Goal: Find specific page/section: Find specific page/section

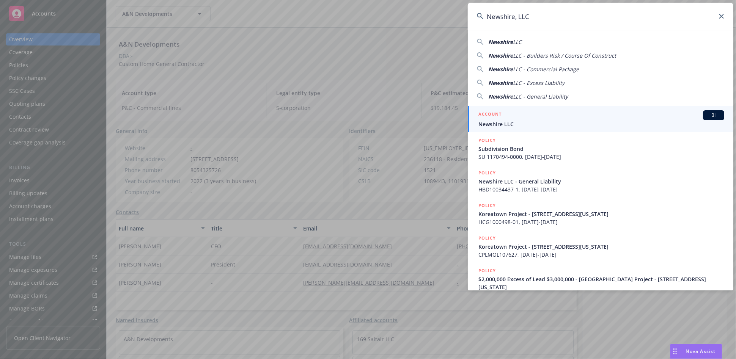
type input "Newshire, LLC"
click at [540, 117] on div "ACCOUNT BI" at bounding box center [602, 115] width 246 height 10
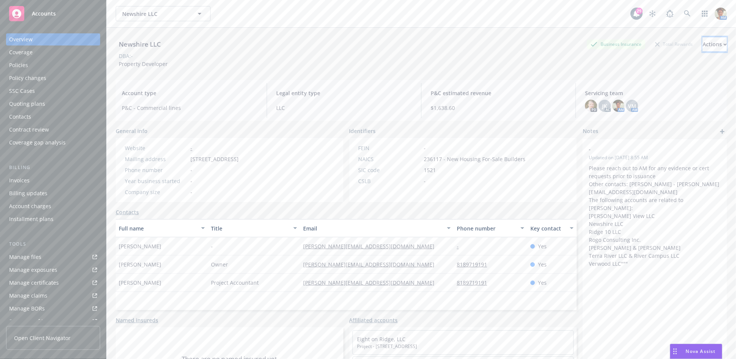
click at [703, 43] on div "Actions" at bounding box center [715, 44] width 24 height 14
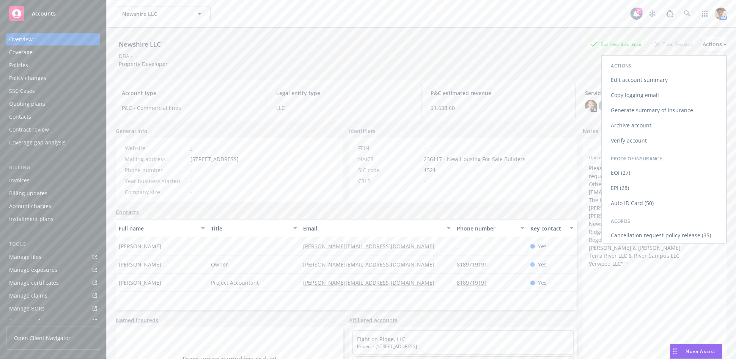
click at [628, 99] on link "Copy logging email" at bounding box center [664, 95] width 124 height 15
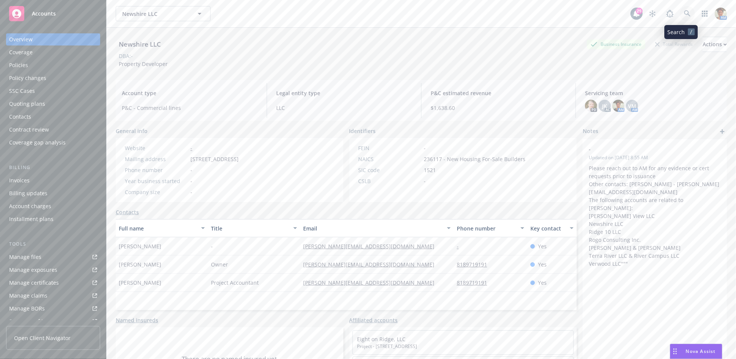
click at [680, 19] on link at bounding box center [687, 13] width 15 height 15
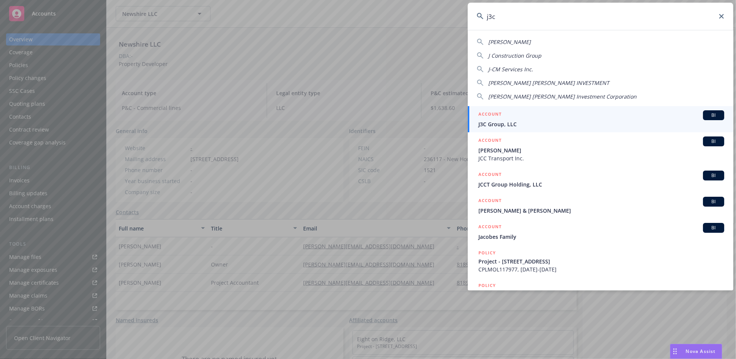
type input "j3c"
click at [485, 117] on h5 "ACCOUNT" at bounding box center [490, 114] width 23 height 9
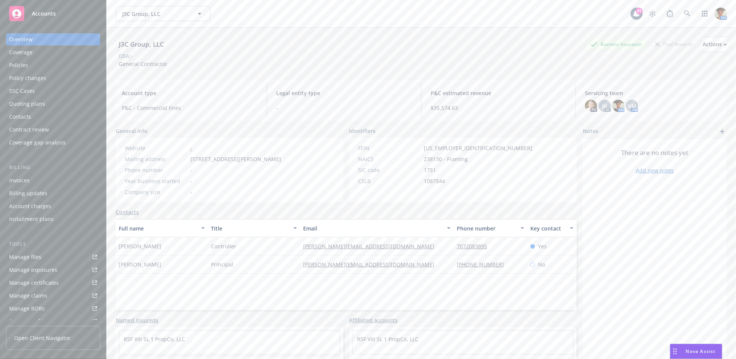
click at [23, 61] on div "Policies" at bounding box center [18, 65] width 19 height 12
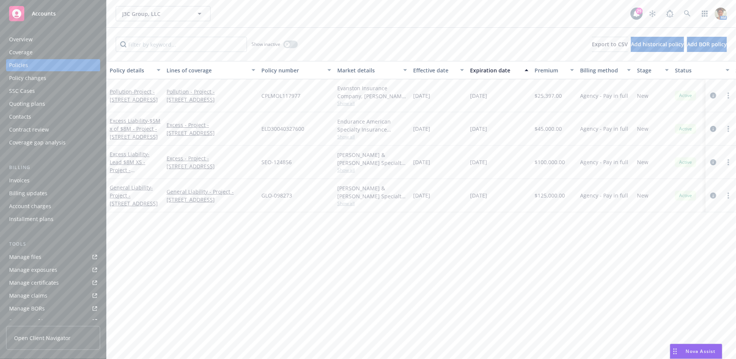
click at [19, 39] on div "Overview" at bounding box center [21, 39] width 24 height 12
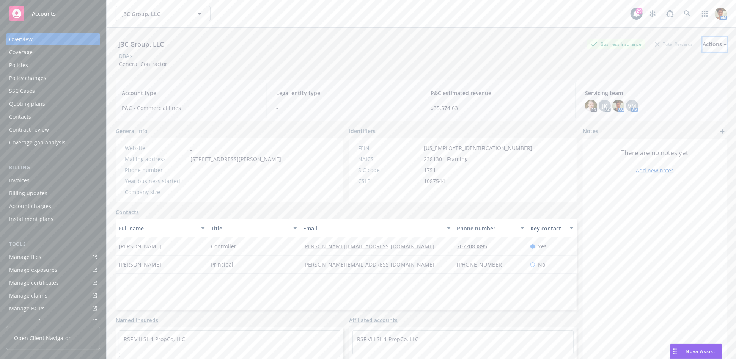
click at [703, 42] on div "Actions" at bounding box center [715, 44] width 24 height 14
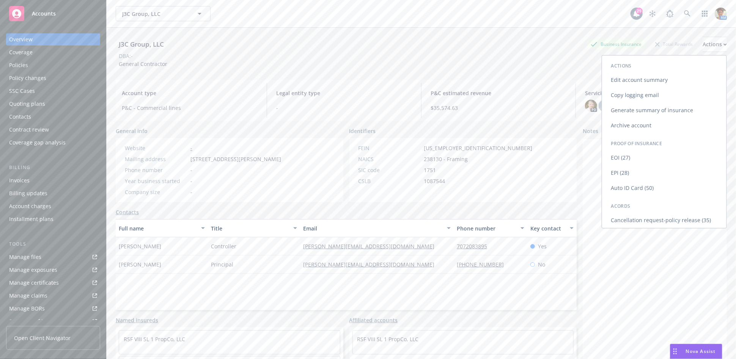
click at [645, 99] on link "Copy logging email" at bounding box center [664, 95] width 124 height 15
